Goal: Book appointment/travel/reservation

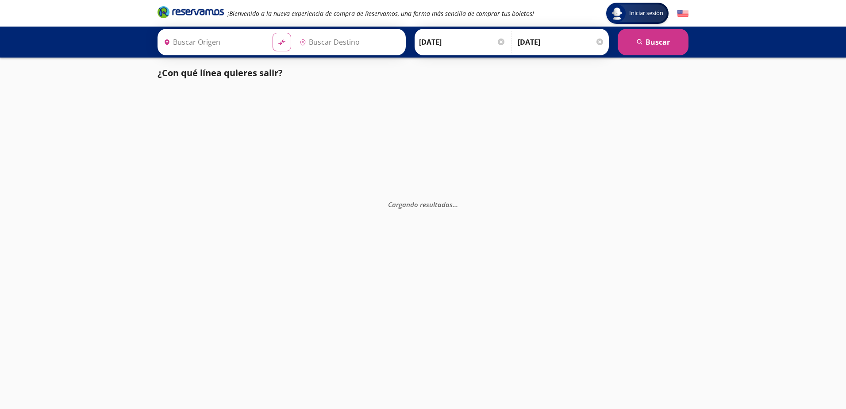
type input "[GEOGRAPHIC_DATA], [GEOGRAPHIC_DATA]"
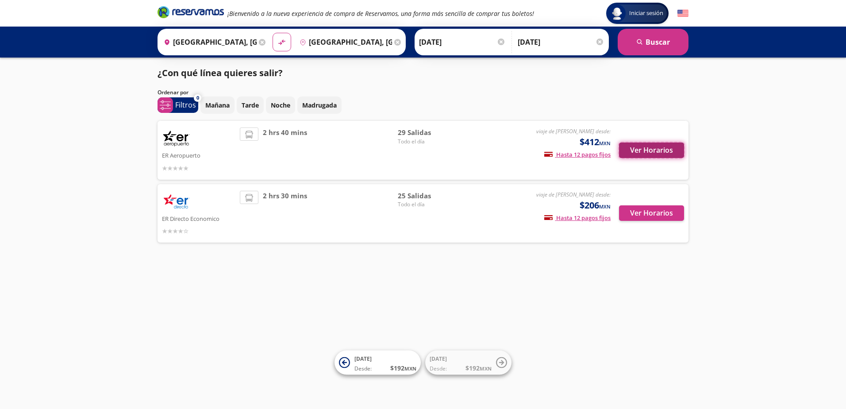
click at [660, 152] on button "Ver Horarios" at bounding box center [651, 149] width 65 height 15
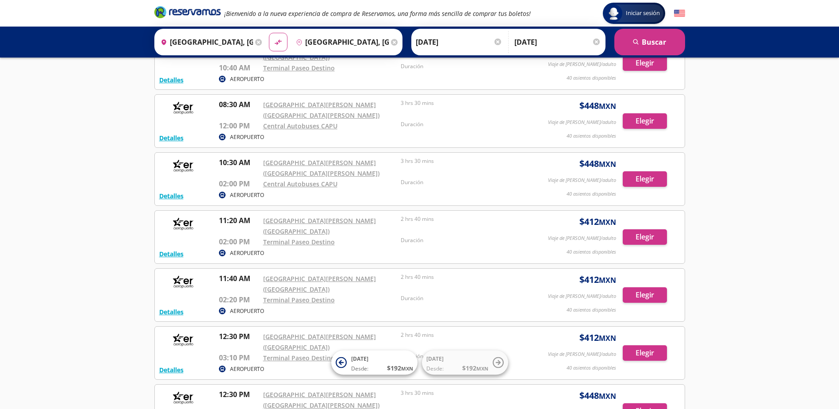
scroll to position [310, 0]
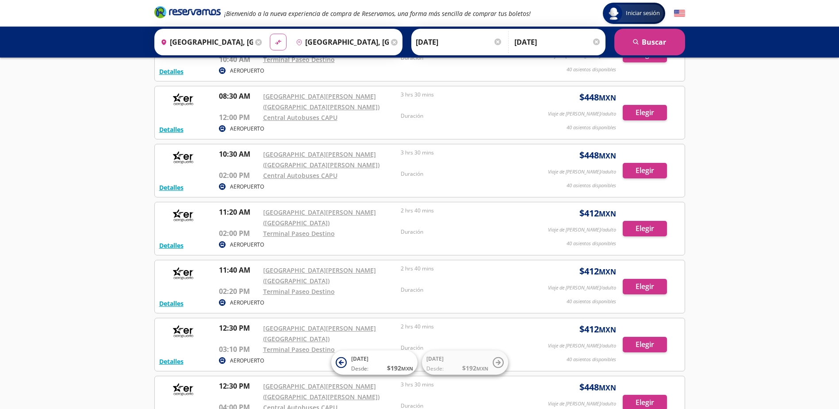
click at [282, 40] on button "material-symbols:compare-arrows-rounded" at bounding box center [278, 42] width 17 height 17
type input "[GEOGRAPHIC_DATA], [GEOGRAPHIC_DATA]"
click at [651, 43] on button "search [GEOGRAPHIC_DATA]" at bounding box center [649, 42] width 71 height 27
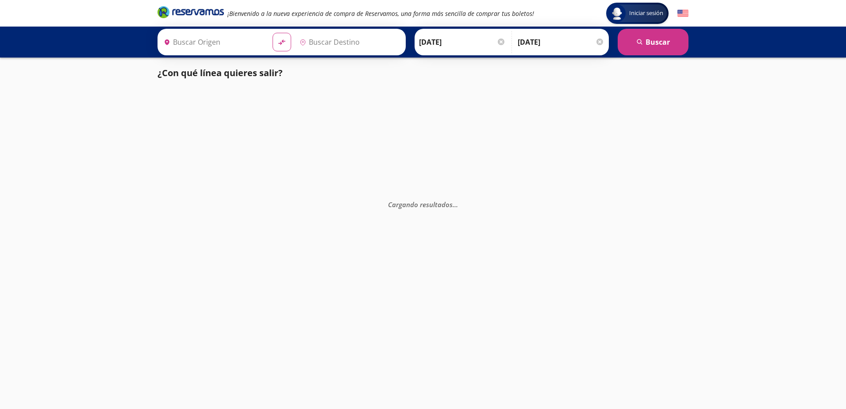
type input "[GEOGRAPHIC_DATA], [GEOGRAPHIC_DATA]"
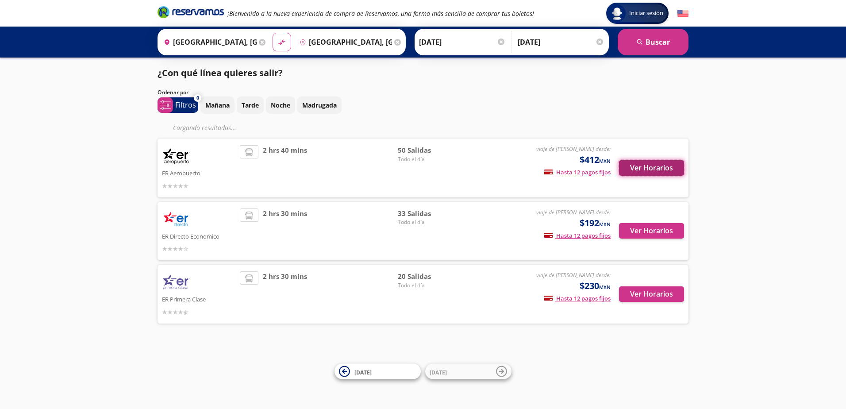
click at [653, 169] on button "Ver Horarios" at bounding box center [651, 167] width 65 height 15
